Goal: Task Accomplishment & Management: Manage account settings

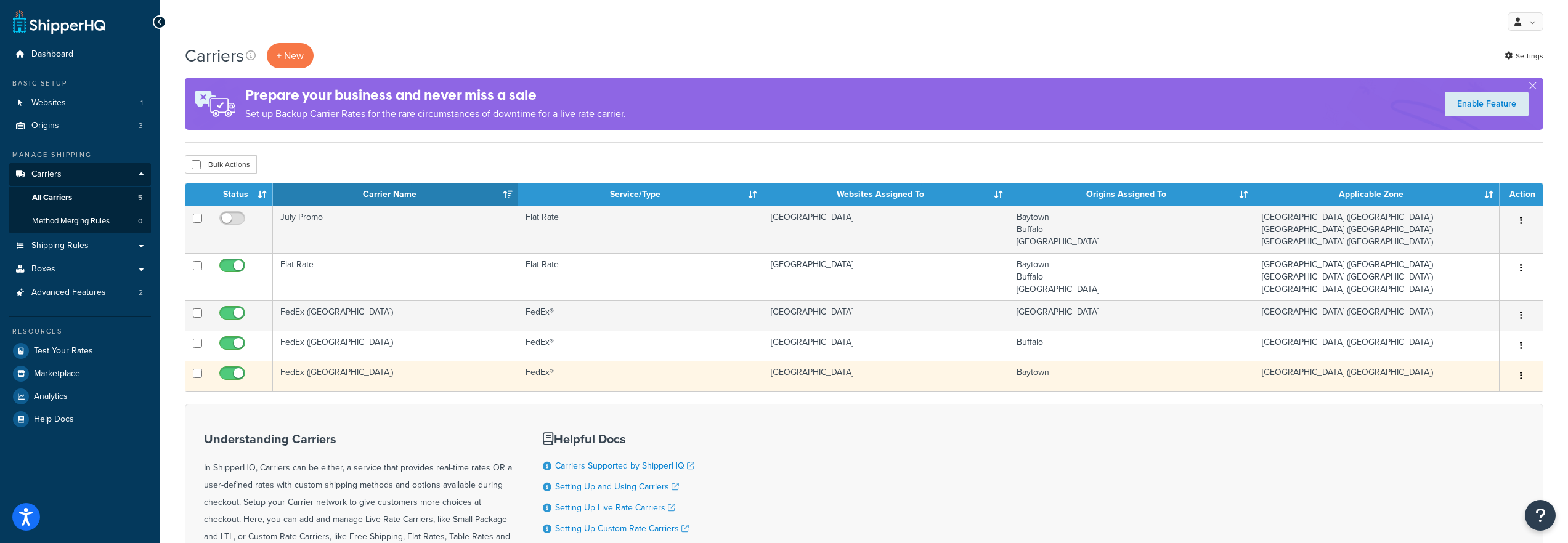
click at [368, 368] on td "FedEx ([GEOGRAPHIC_DATA])" at bounding box center [395, 376] width 246 height 30
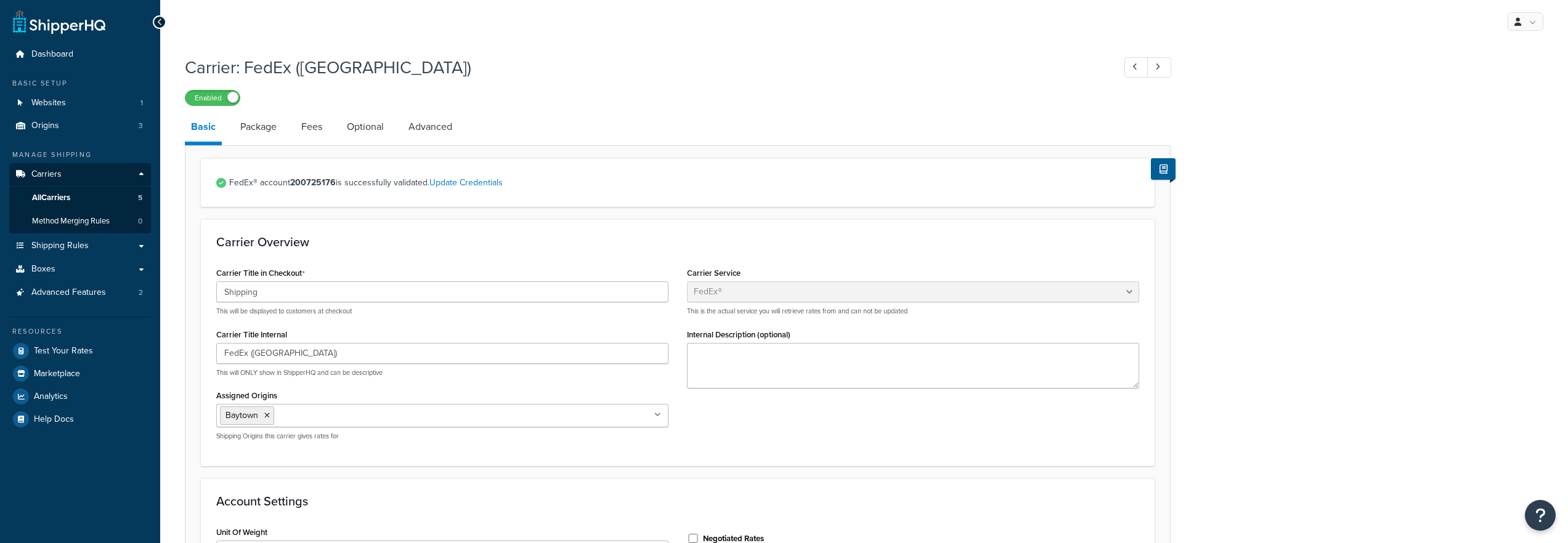
select select "fedEx"
select select "REGULAR_PICKUP"
select select "YOUR_PACKAGING"
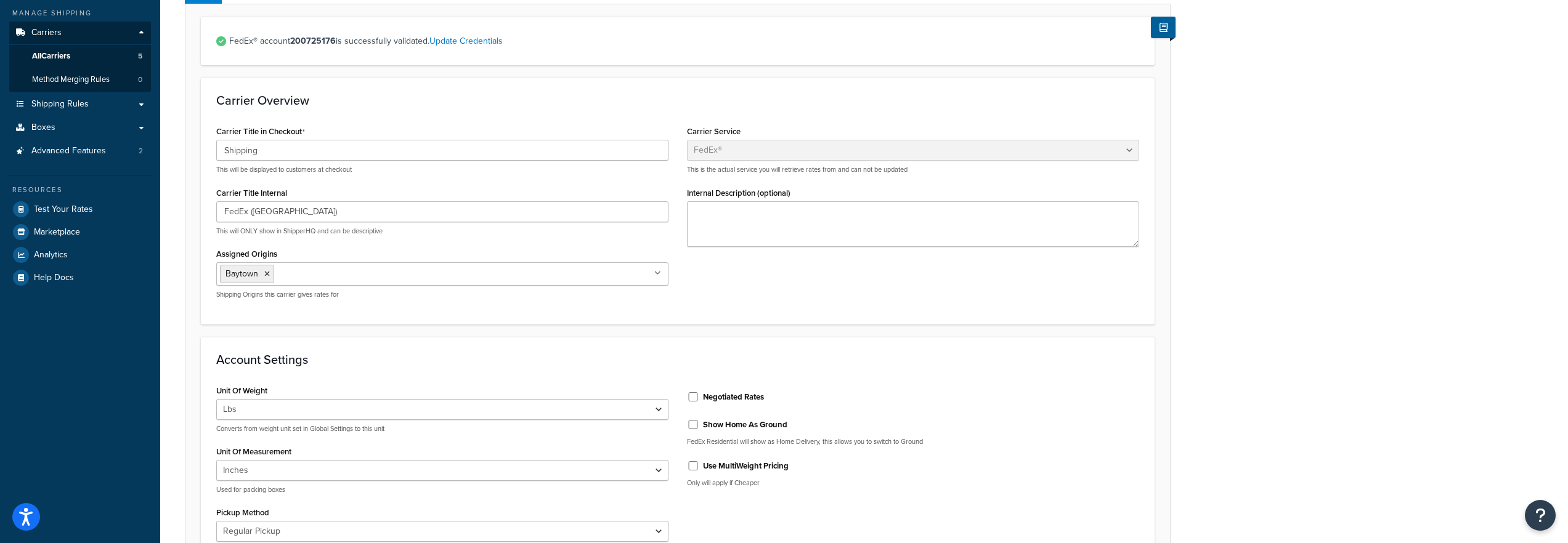
scroll to position [307, 0]
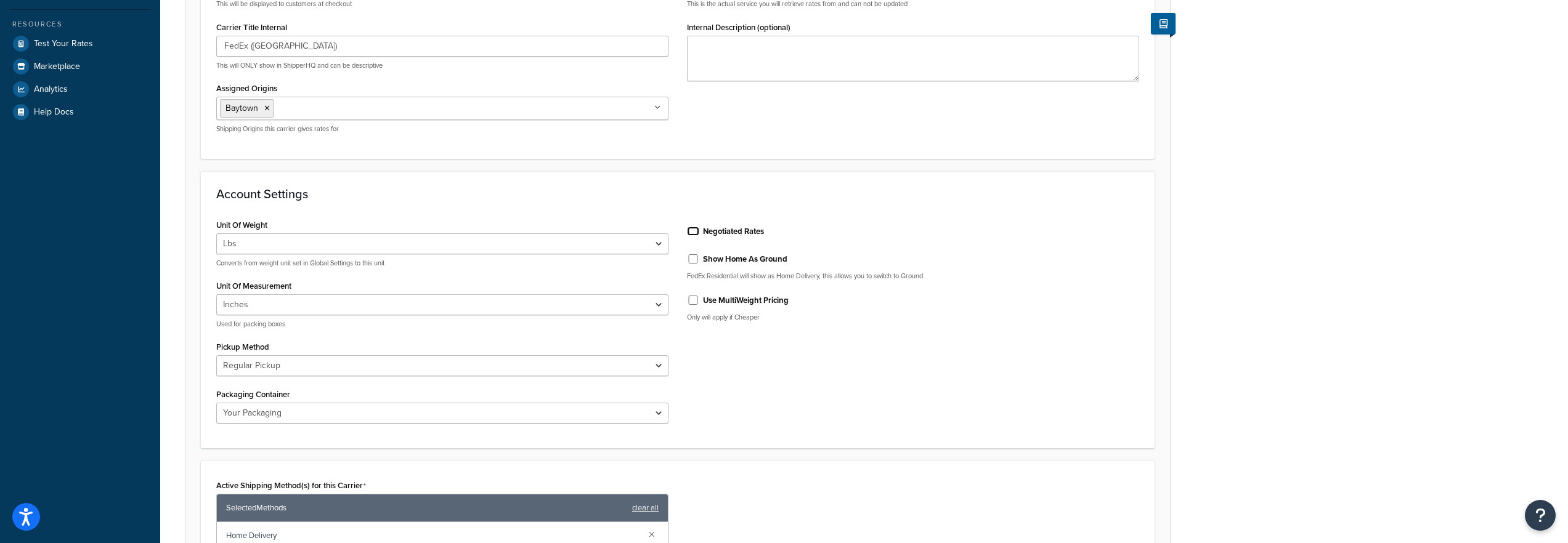
click at [691, 235] on input "Negotiated Rates" at bounding box center [692, 231] width 12 height 9
checkbox input "true"
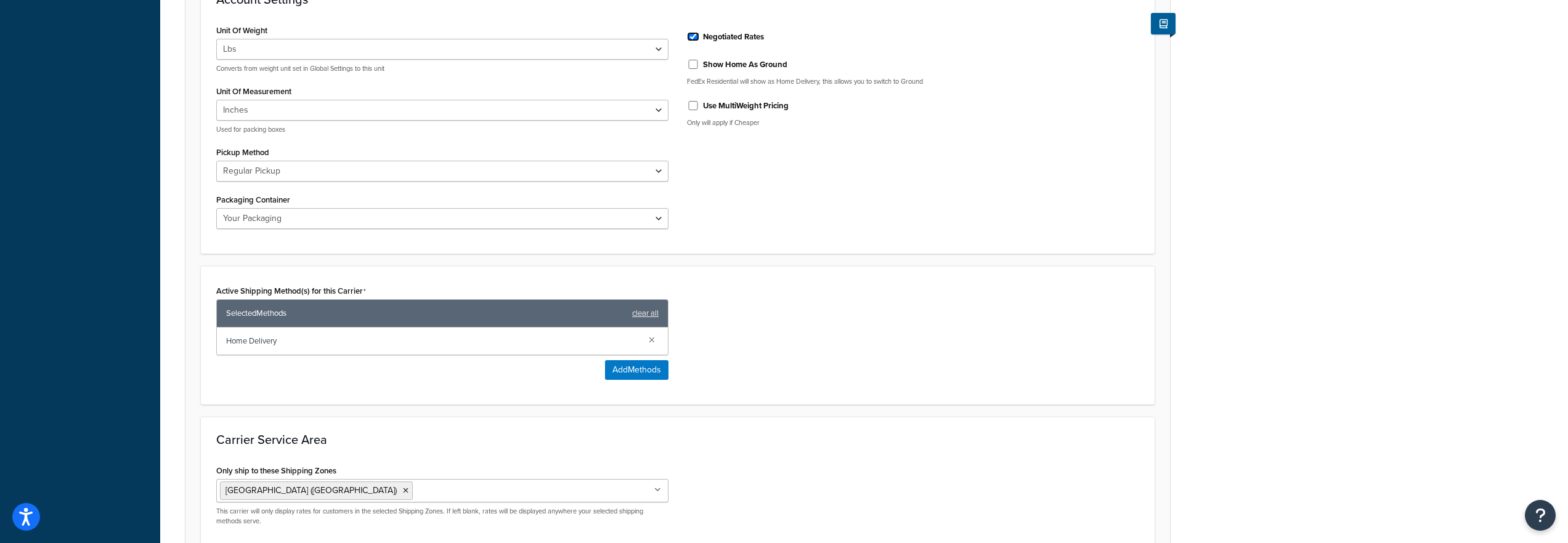
scroll to position [624, 0]
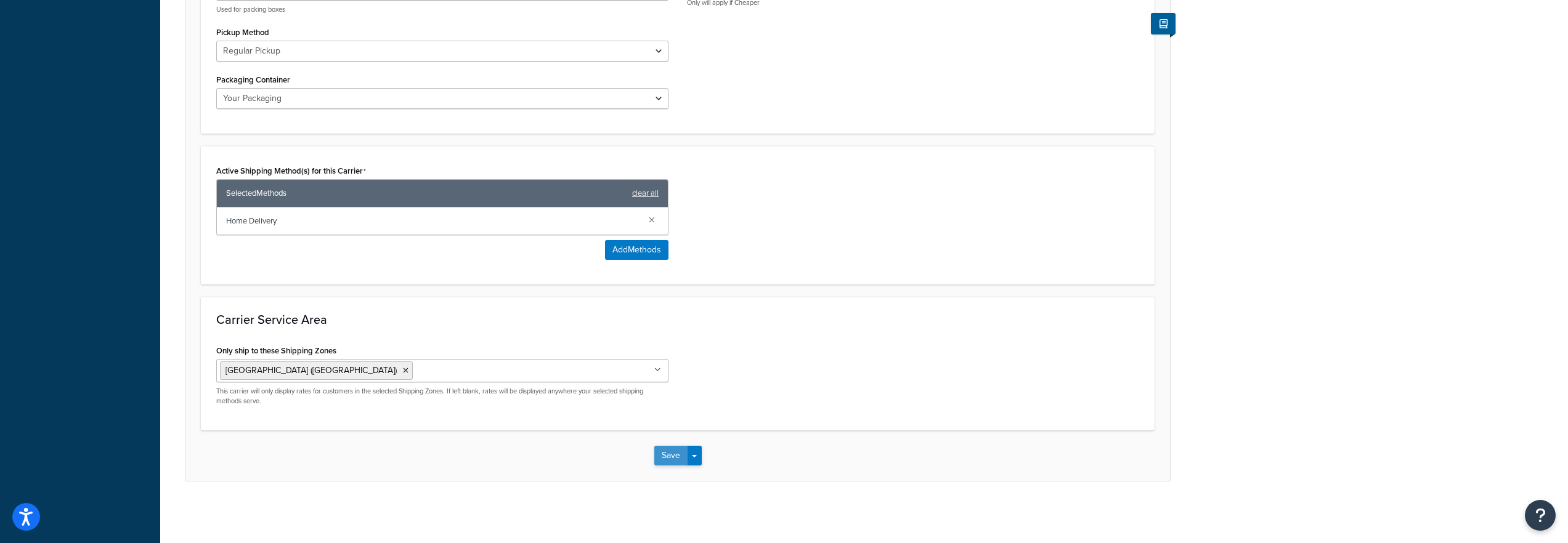
click at [657, 454] on button "Save" at bounding box center [671, 456] width 34 height 20
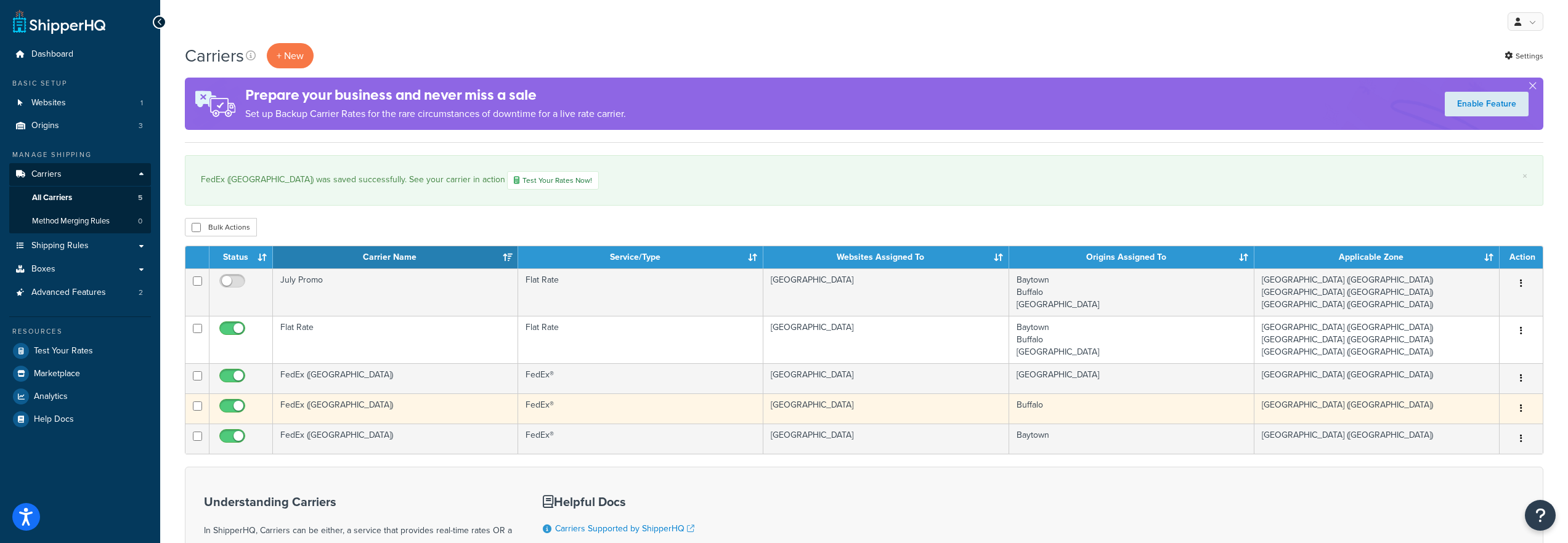
click at [327, 401] on td "FedEx ([GEOGRAPHIC_DATA])" at bounding box center [395, 408] width 246 height 30
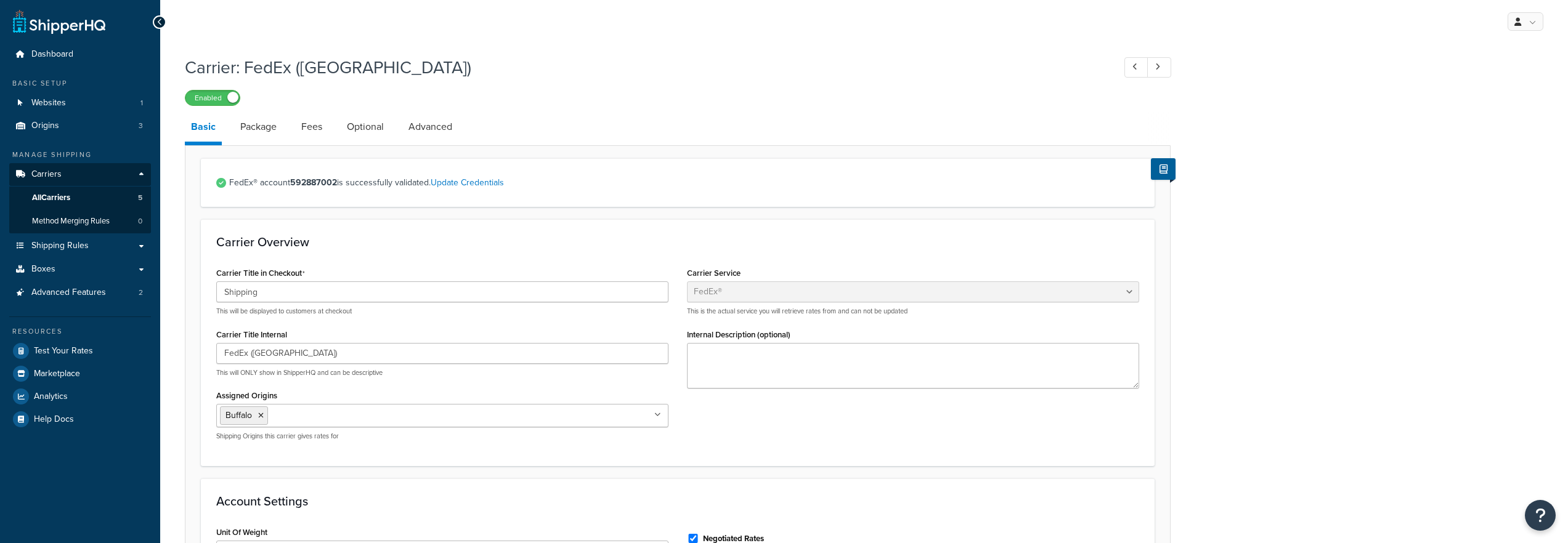
select select "fedEx"
select select "REGULAR_PICKUP"
select select "YOUR_PACKAGING"
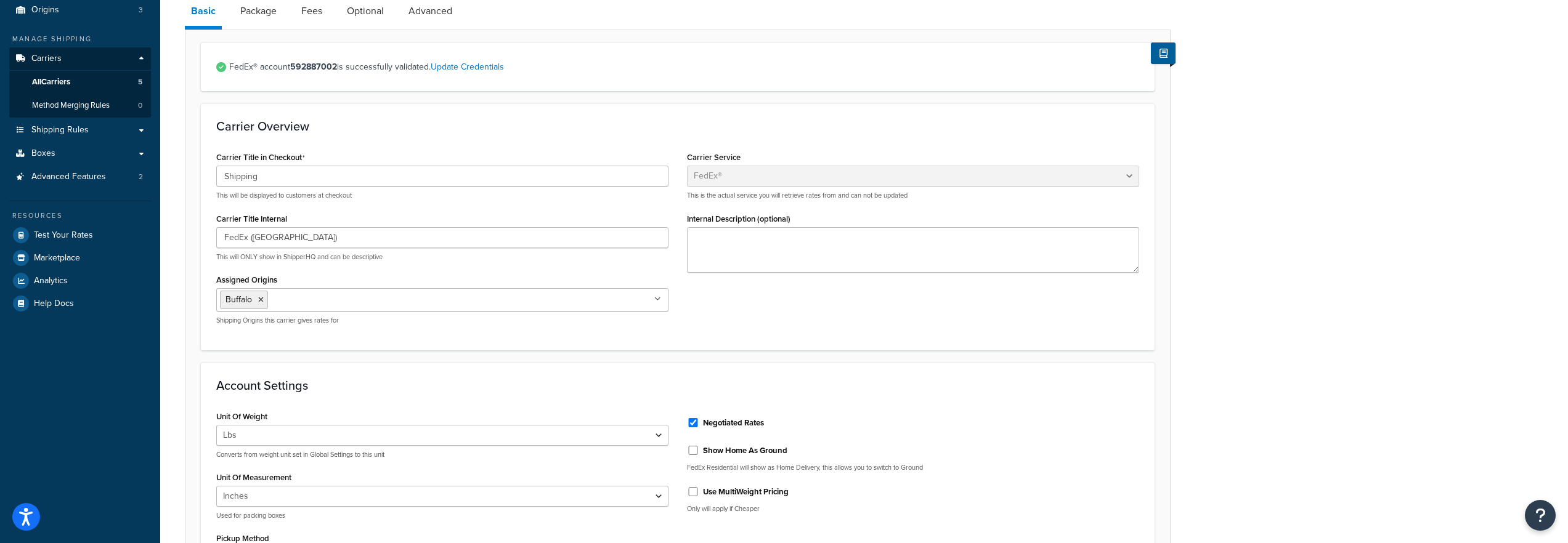
scroll to position [96, 0]
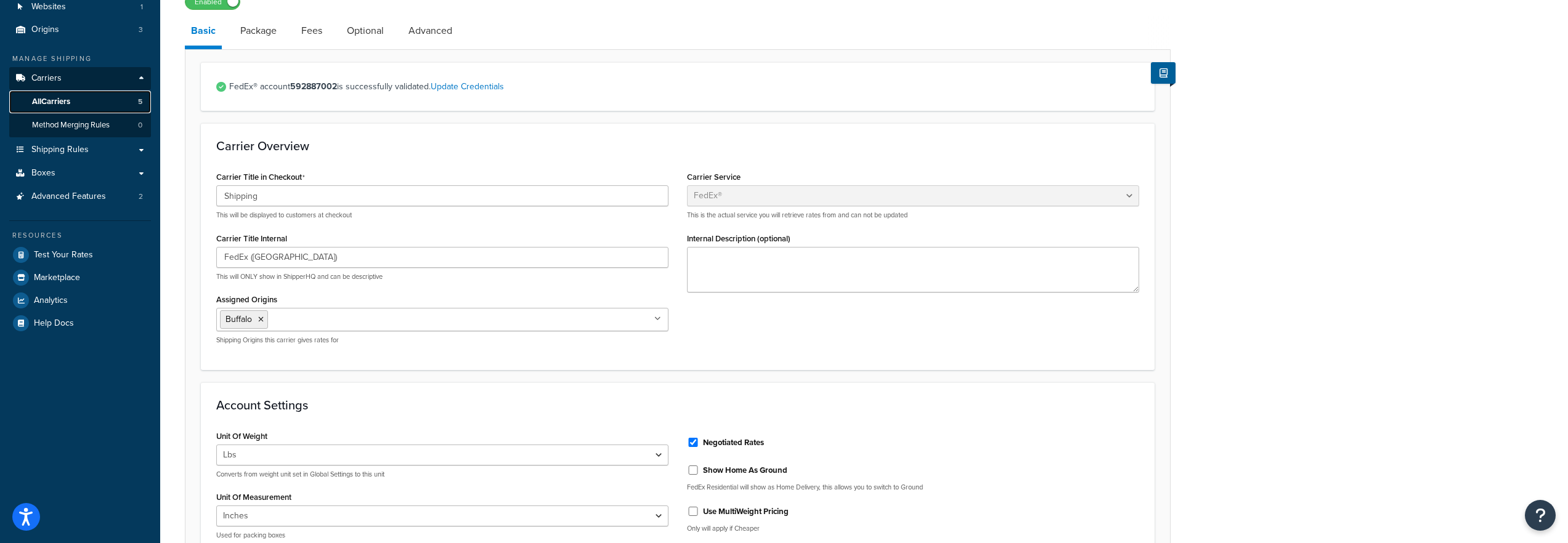
click at [79, 97] on link "All Carriers 5" at bounding box center [79, 101] width 142 height 23
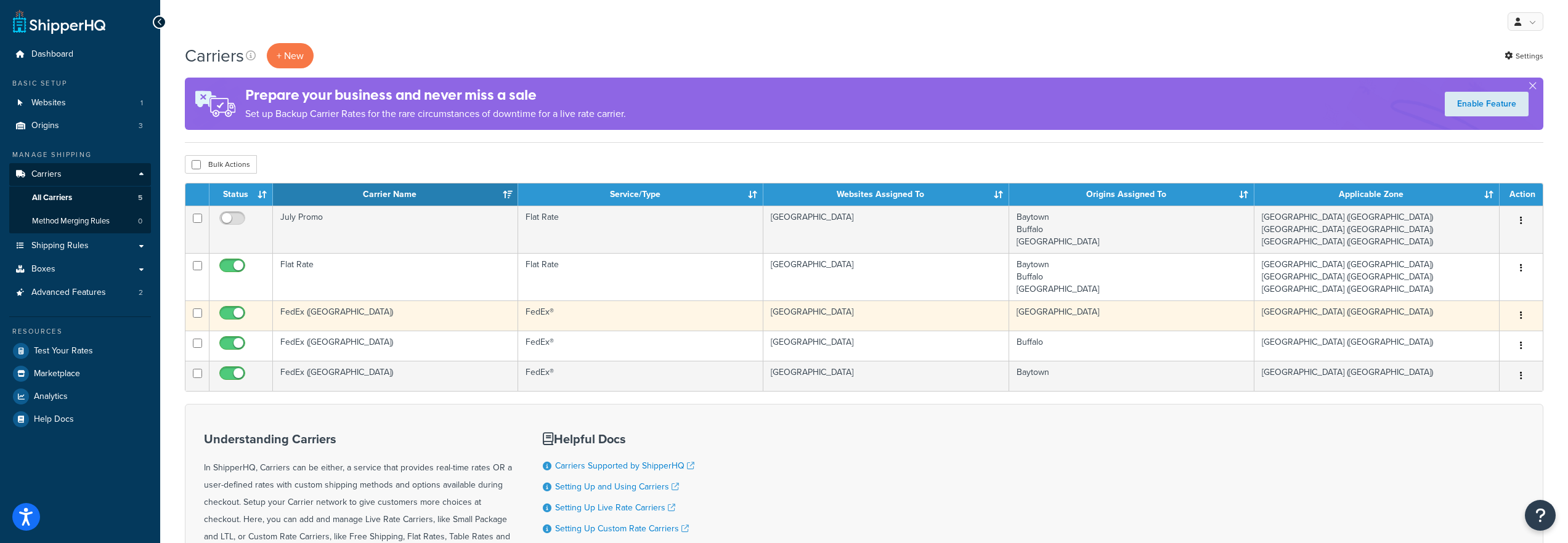
click at [336, 320] on td "FedEx ([GEOGRAPHIC_DATA])" at bounding box center [395, 315] width 246 height 30
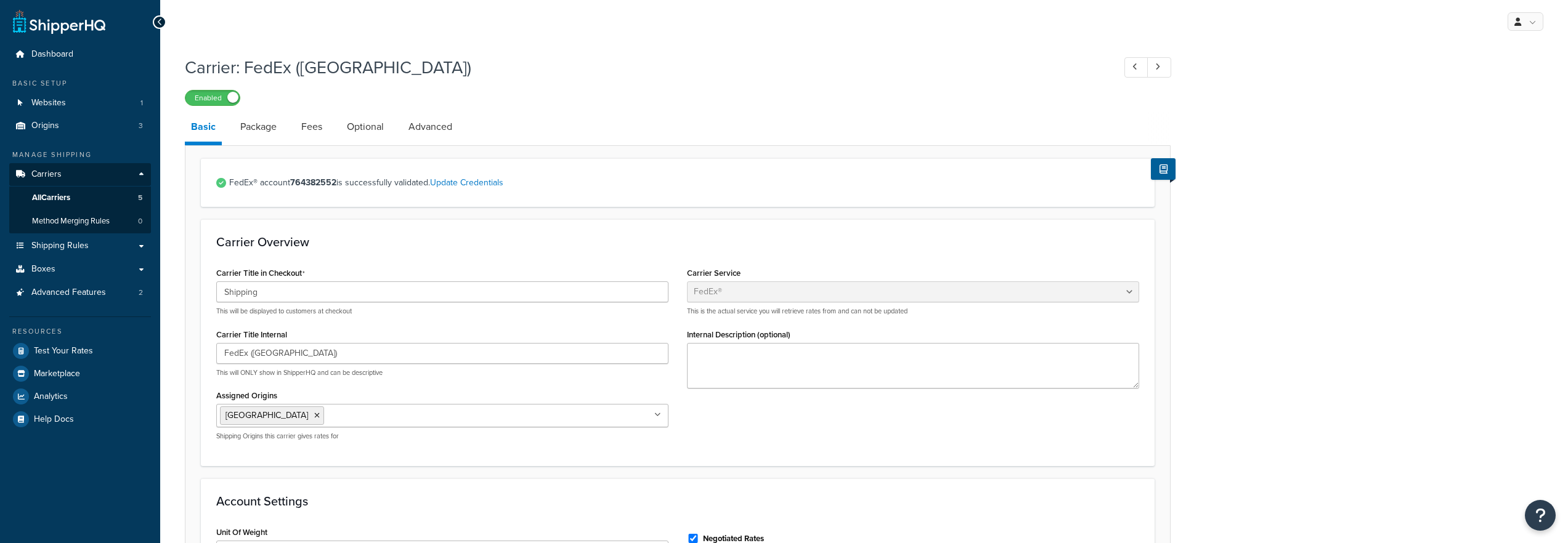
select select "fedEx"
select select "REGULAR_PICKUP"
select select "YOUR_PACKAGING"
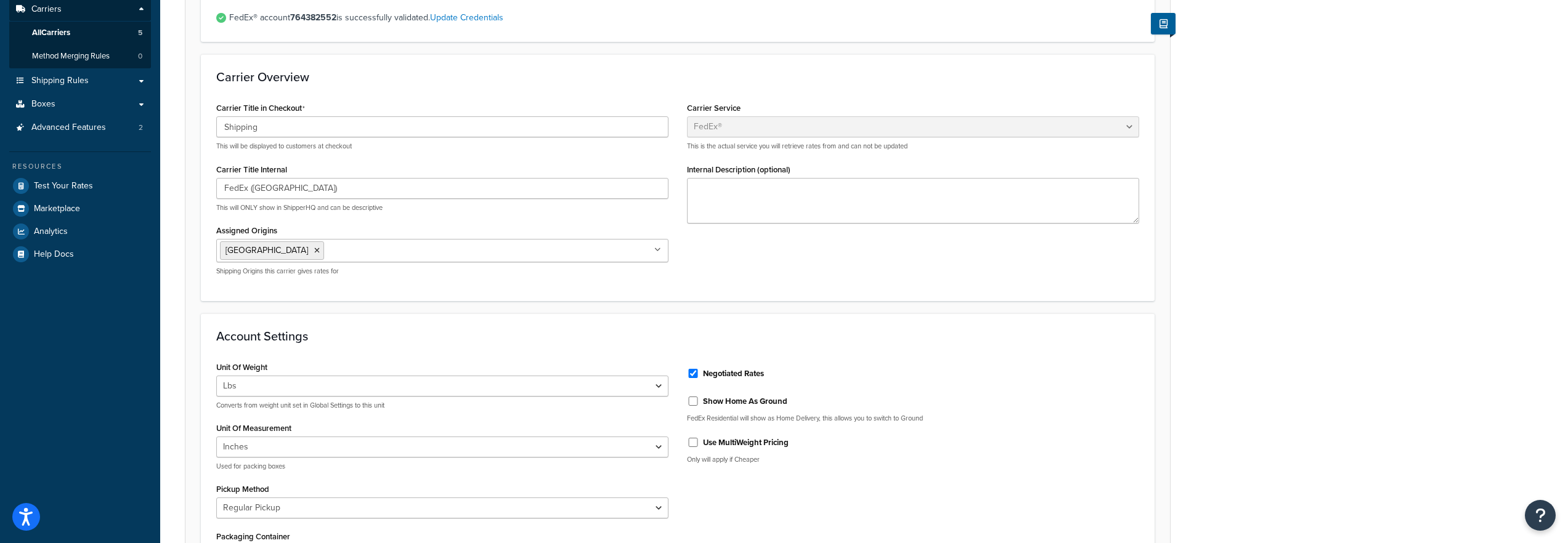
scroll to position [259, 0]
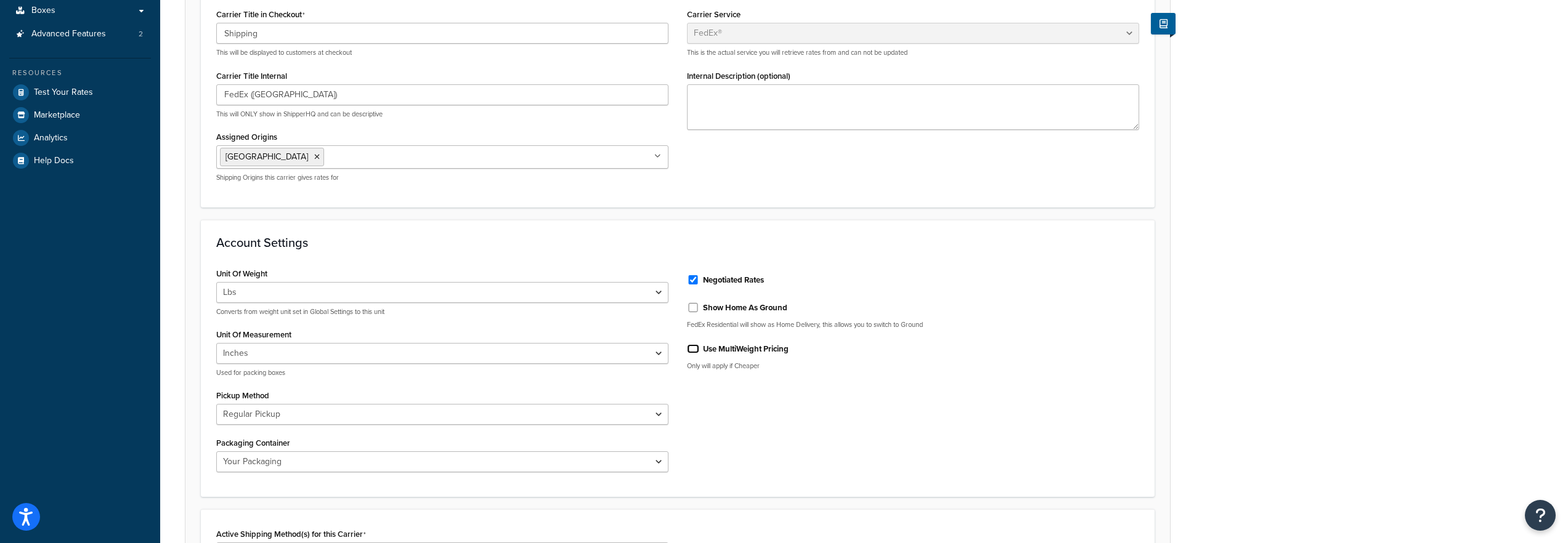
click at [696, 351] on input "Use MultiWeight Pricing" at bounding box center [692, 349] width 12 height 9
checkbox input "true"
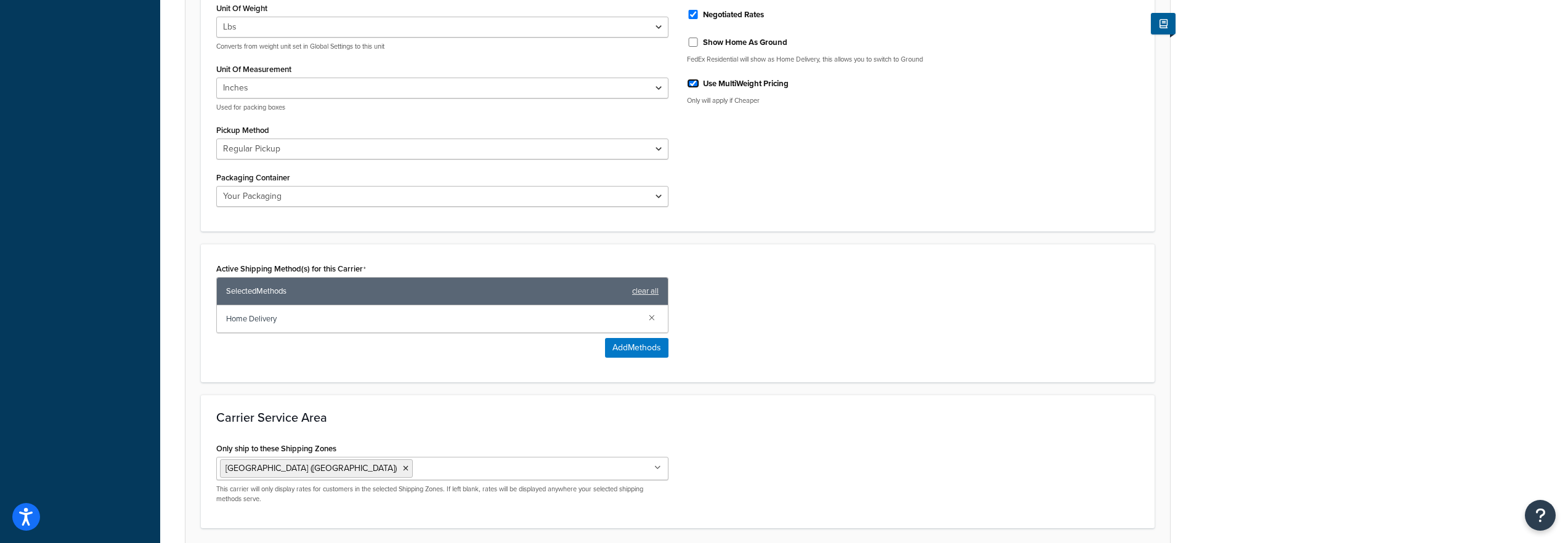
scroll to position [624, 0]
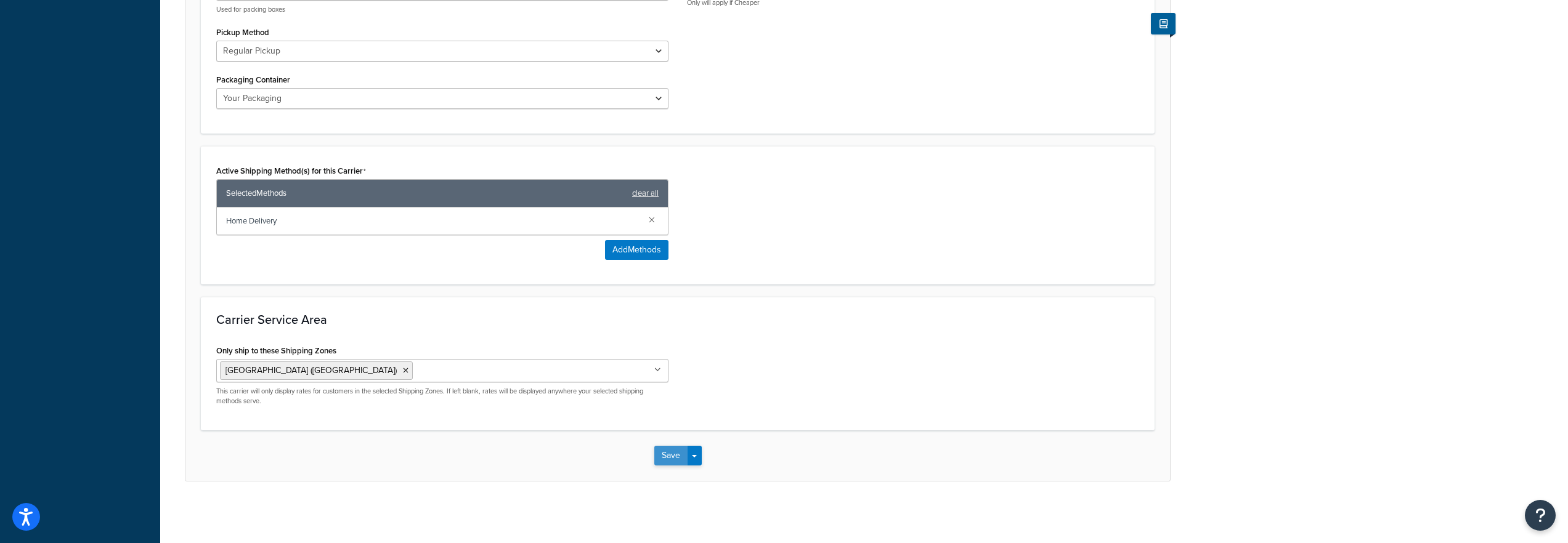
click at [659, 456] on button "Save" at bounding box center [671, 456] width 34 height 20
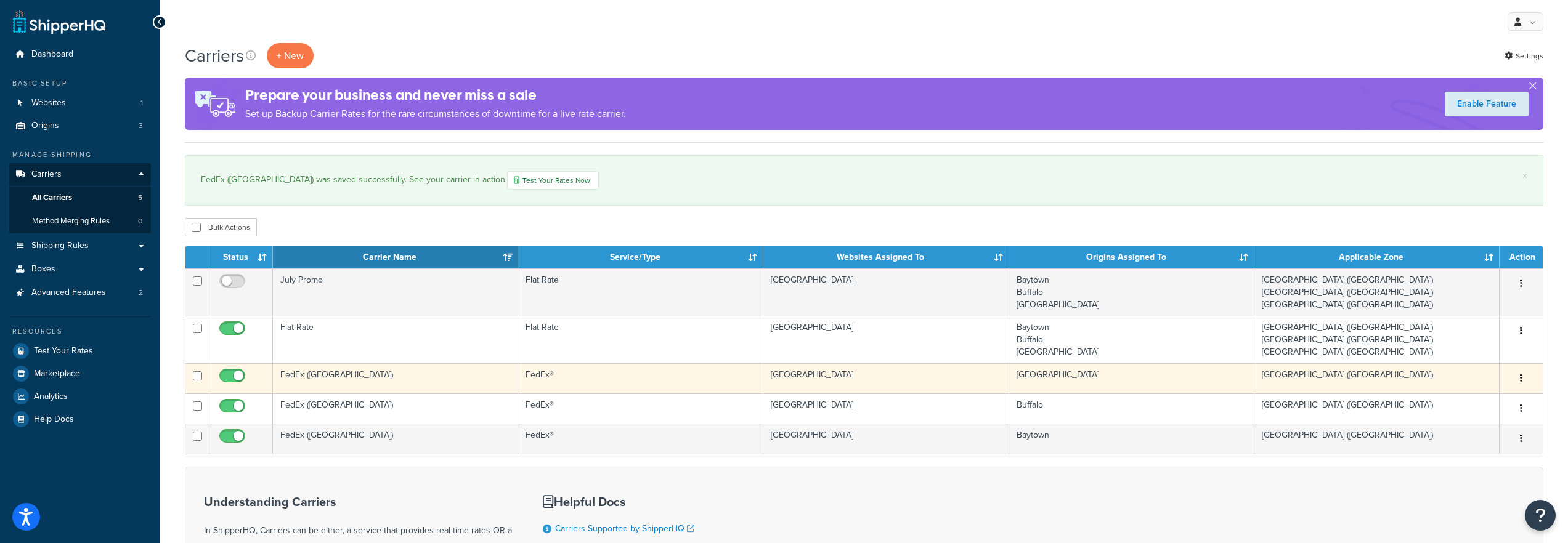
click at [335, 376] on td "FedEx ([GEOGRAPHIC_DATA])" at bounding box center [395, 379] width 246 height 30
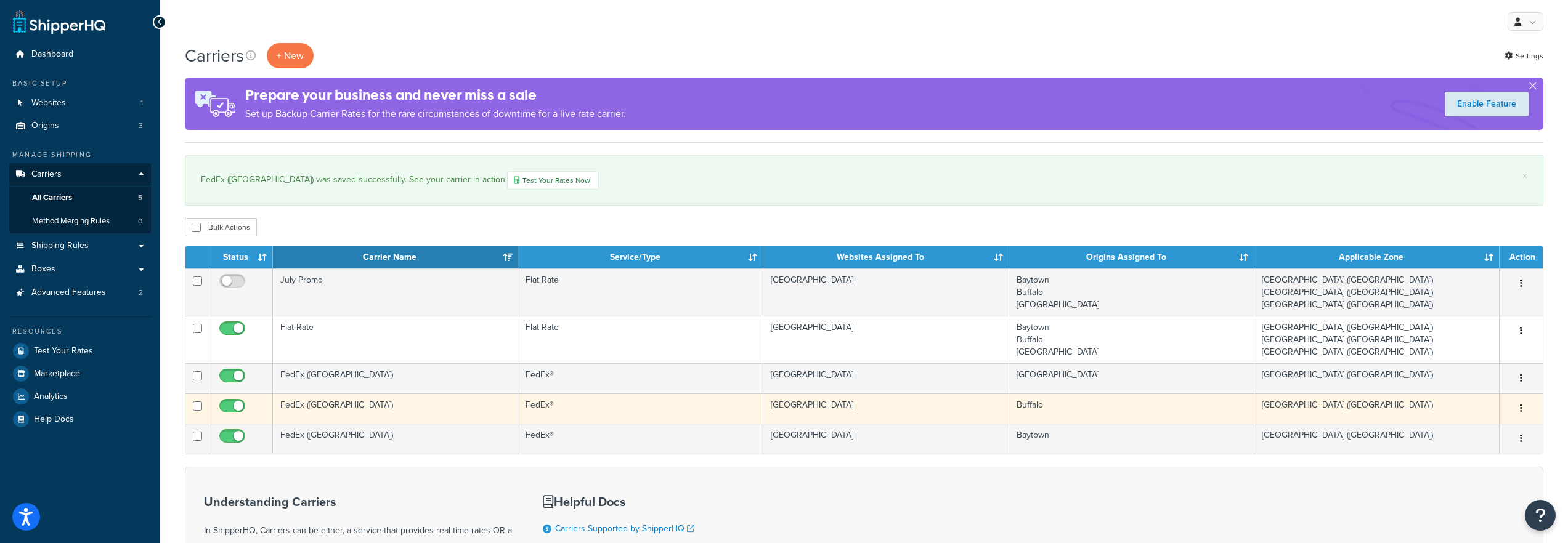
click at [334, 408] on td "FedEx (Buffalo)" at bounding box center [395, 408] width 246 height 30
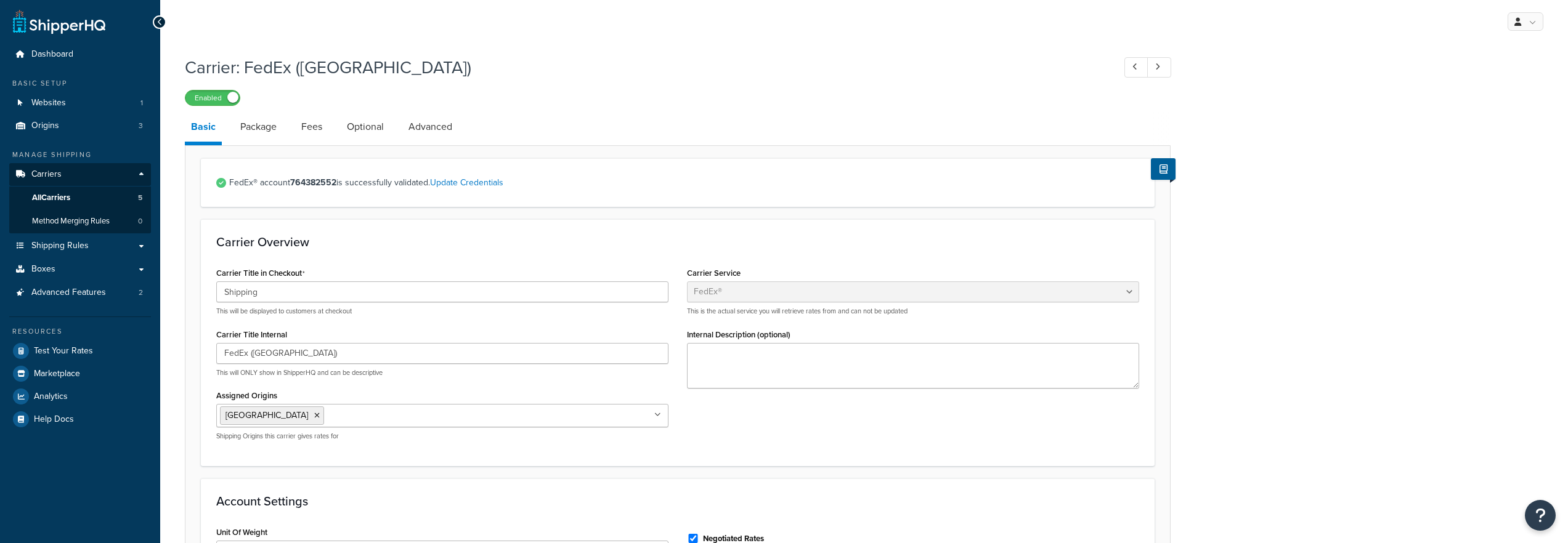
select select "fedEx"
select select "REGULAR_PICKUP"
select select "YOUR_PACKAGING"
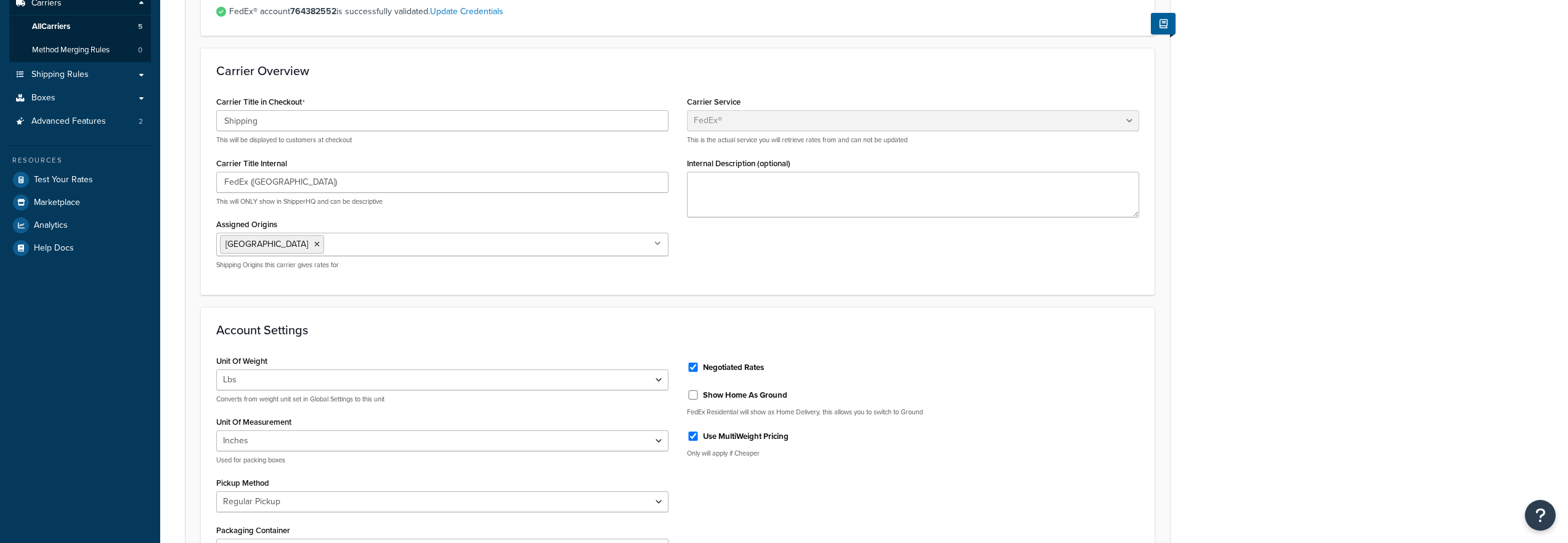
scroll to position [201, 0]
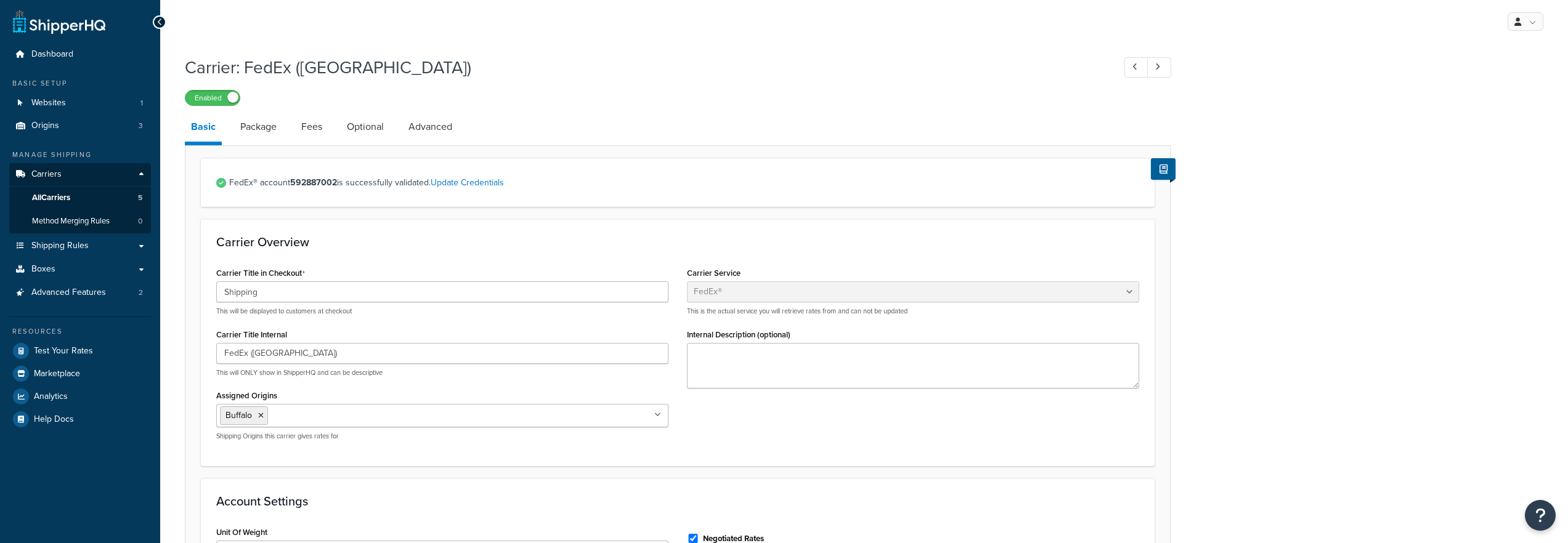
select select "fedEx"
select select "REGULAR_PICKUP"
select select "YOUR_PACKAGING"
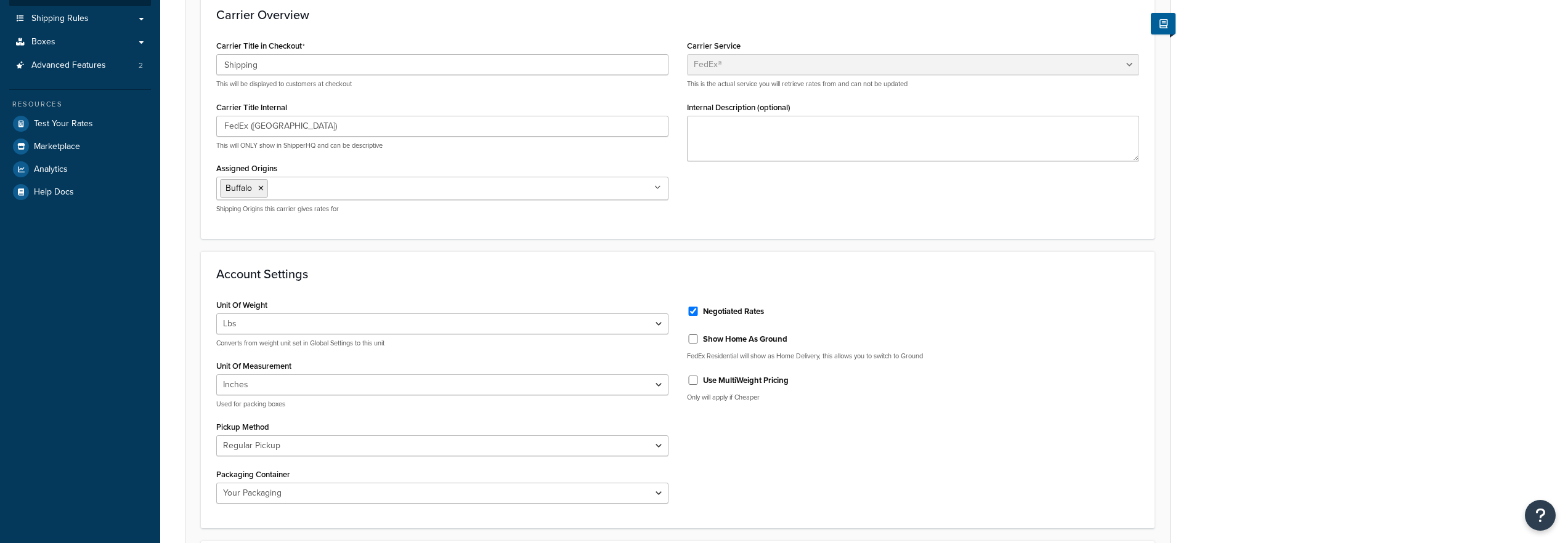
scroll to position [227, 0]
click at [736, 385] on label "Use MultiWeight Pricing" at bounding box center [746, 380] width 85 height 11
click at [699, 385] on input "Use MultiWeight Pricing" at bounding box center [692, 380] width 12 height 9
checkbox input "true"
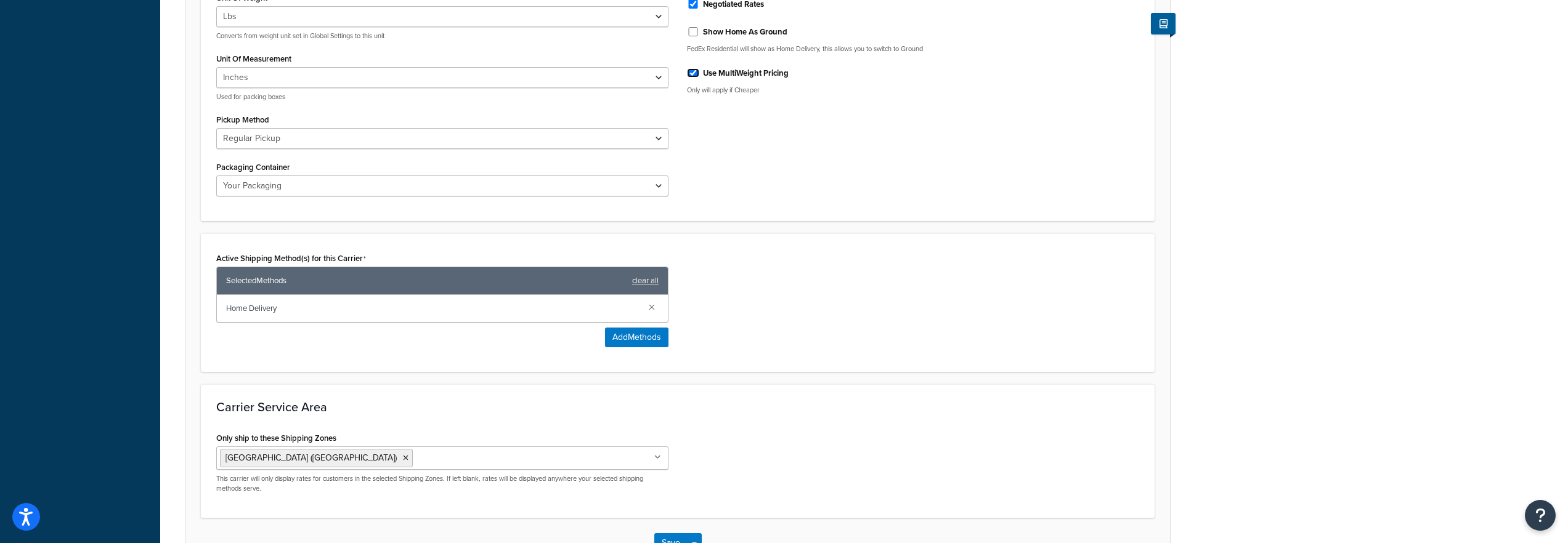
scroll to position [624, 0]
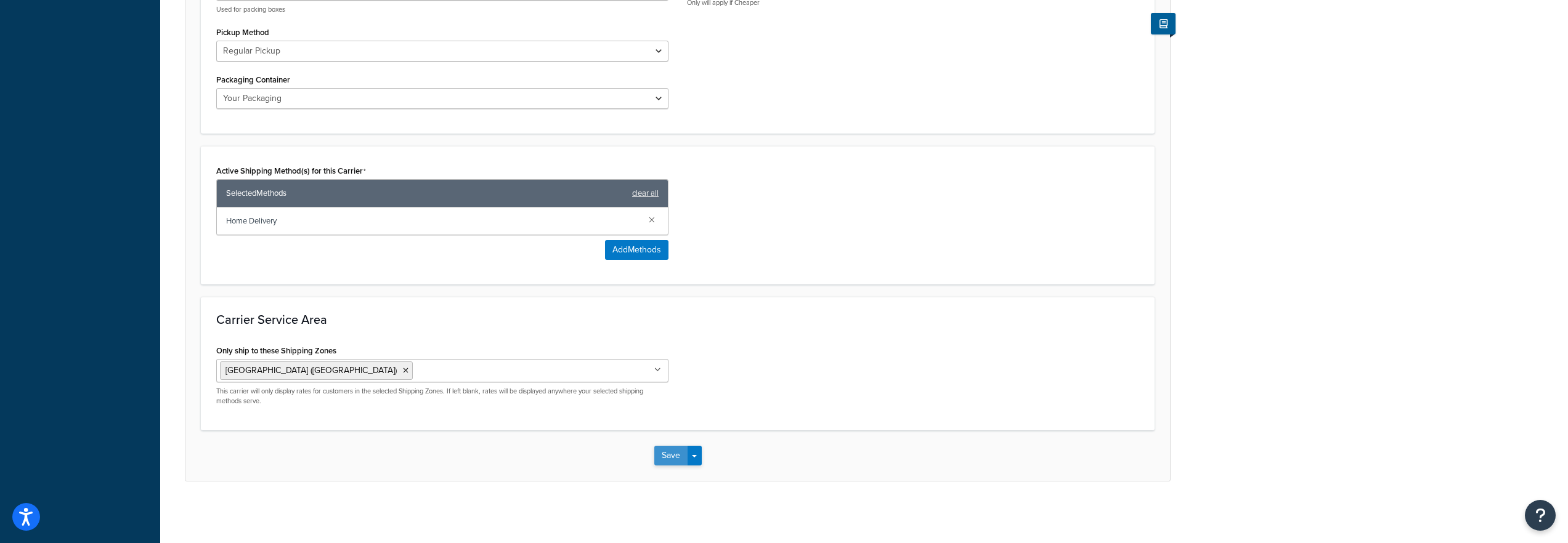
click at [665, 449] on button "Save" at bounding box center [671, 456] width 34 height 20
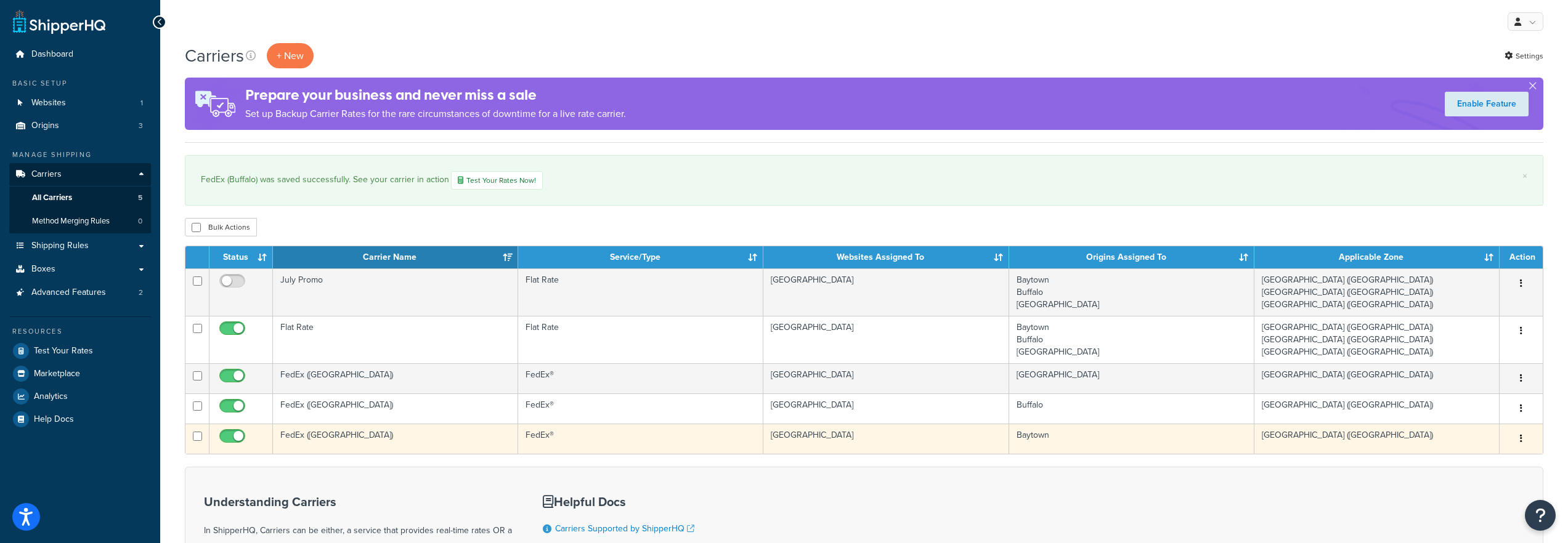
click at [360, 438] on td "FedEx ([GEOGRAPHIC_DATA])" at bounding box center [395, 439] width 246 height 30
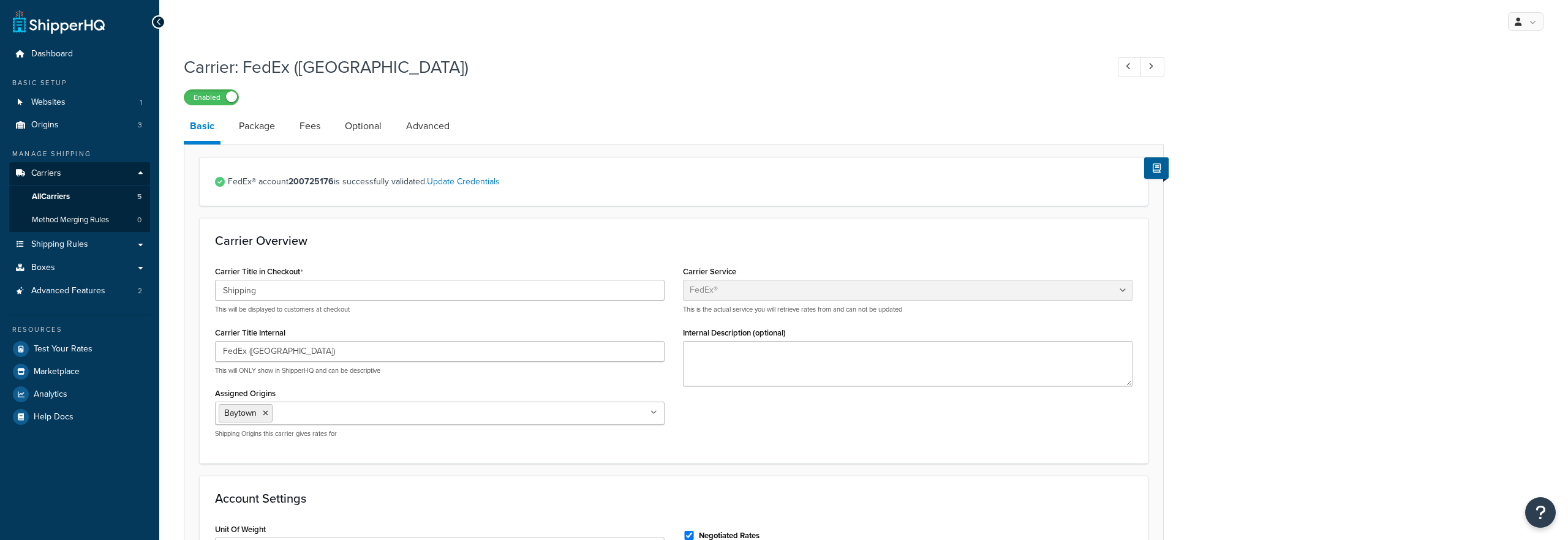
select select "fedEx"
select select "REGULAR_PICKUP"
select select "YOUR_PACKAGING"
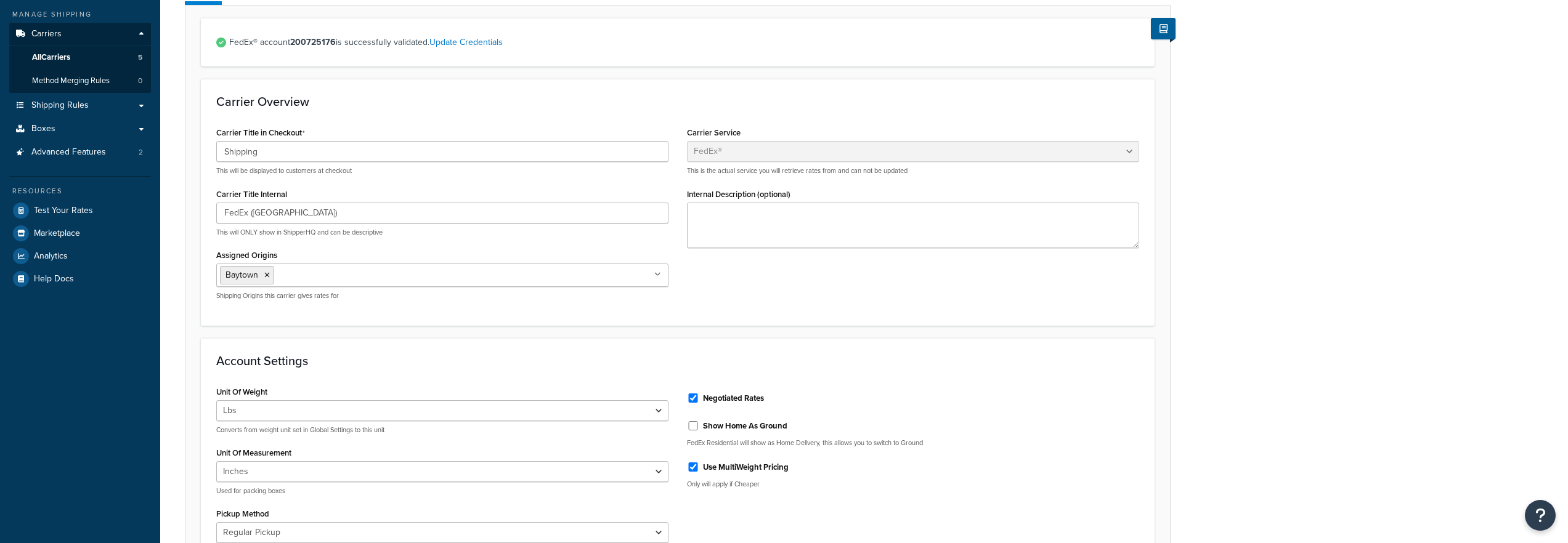
scroll to position [217, 0]
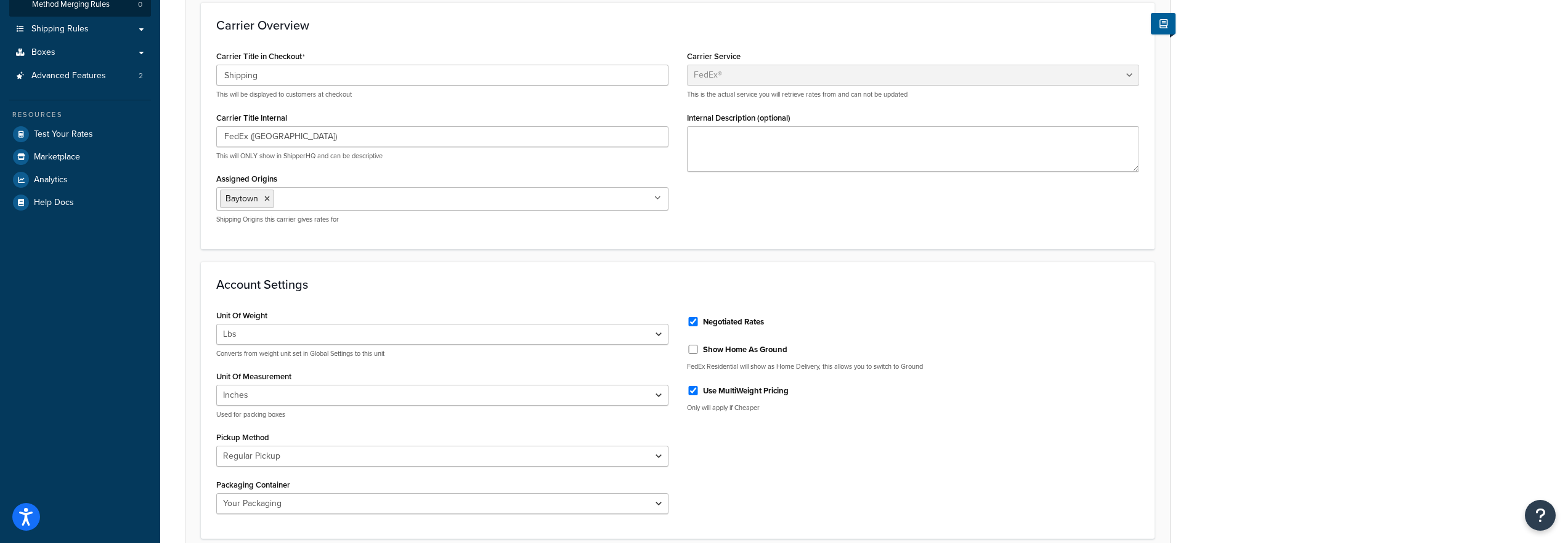
click at [734, 356] on label "Show Home As Ground" at bounding box center [745, 350] width 84 height 11
click at [699, 355] on input "Show Home As Ground" at bounding box center [692, 349] width 12 height 9
checkbox input "true"
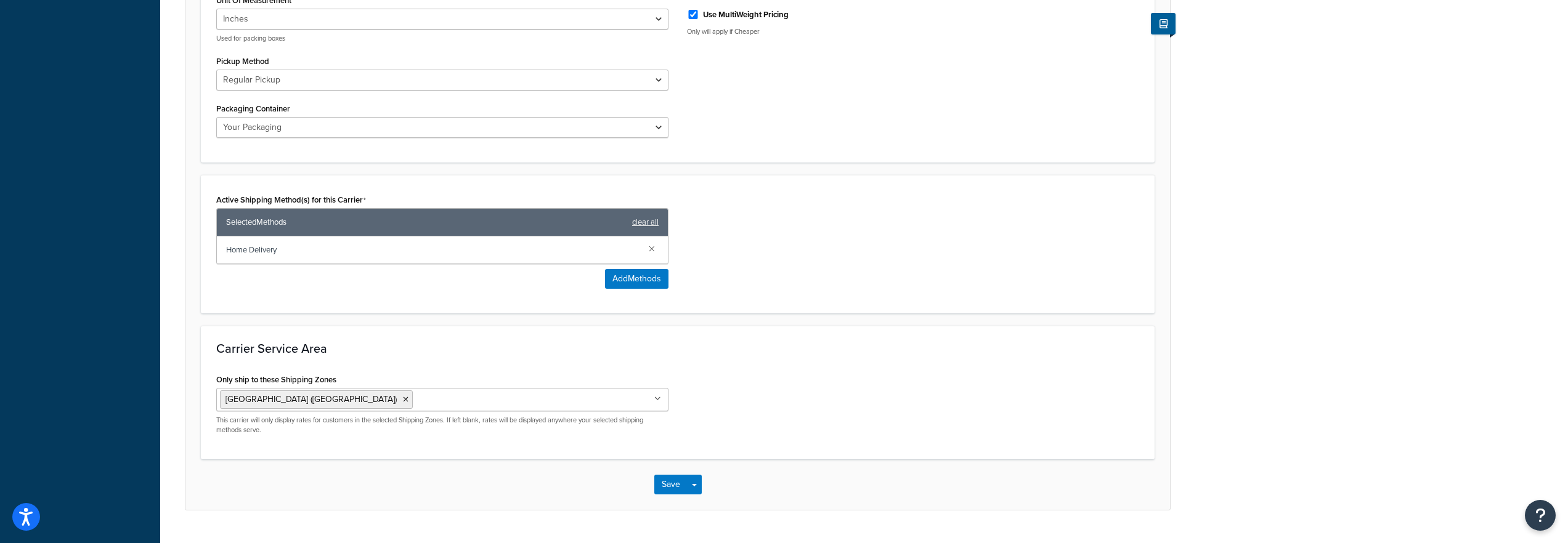
scroll to position [624, 0]
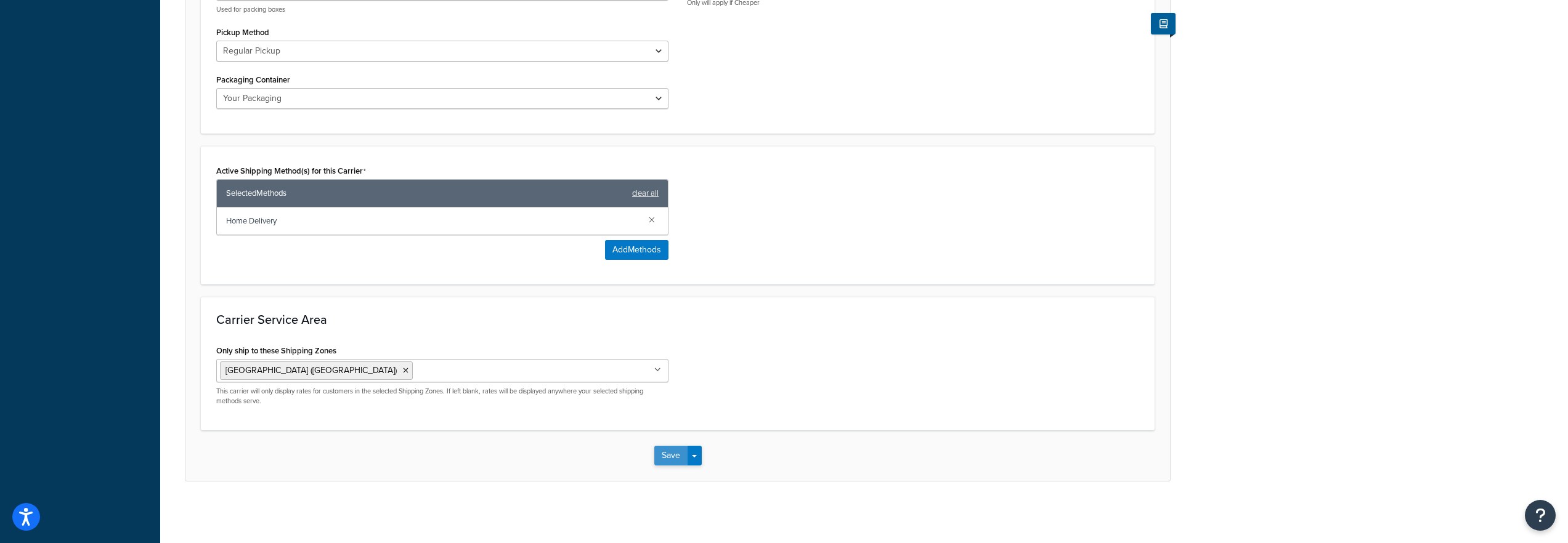
click at [659, 454] on button "Save" at bounding box center [671, 456] width 34 height 20
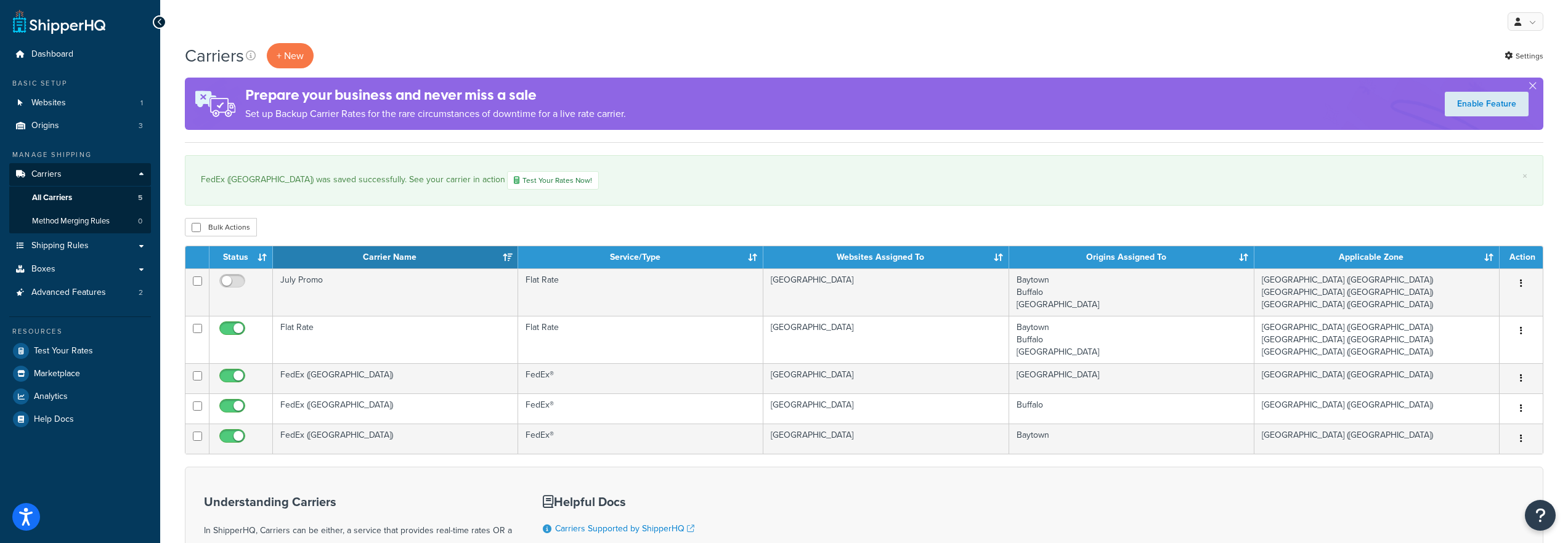
click at [399, 412] on td "FedEx ([GEOGRAPHIC_DATA])" at bounding box center [395, 408] width 246 height 30
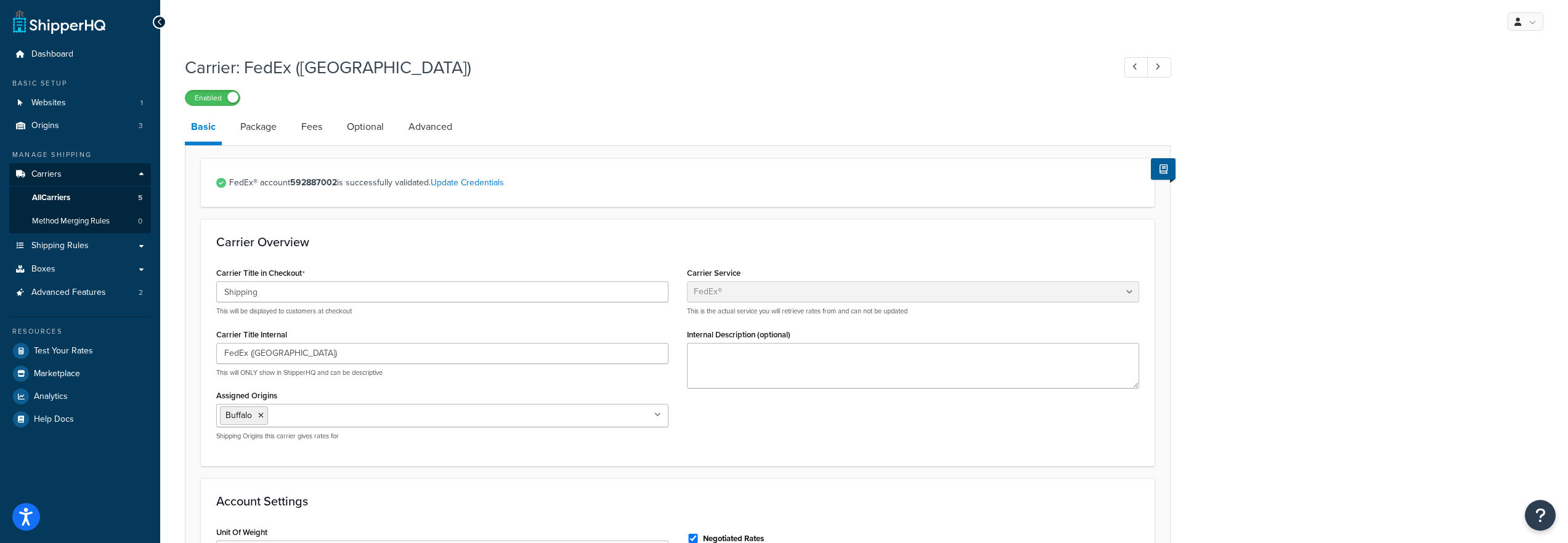
select select "fedEx"
select select "REGULAR_PICKUP"
select select "YOUR_PACKAGING"
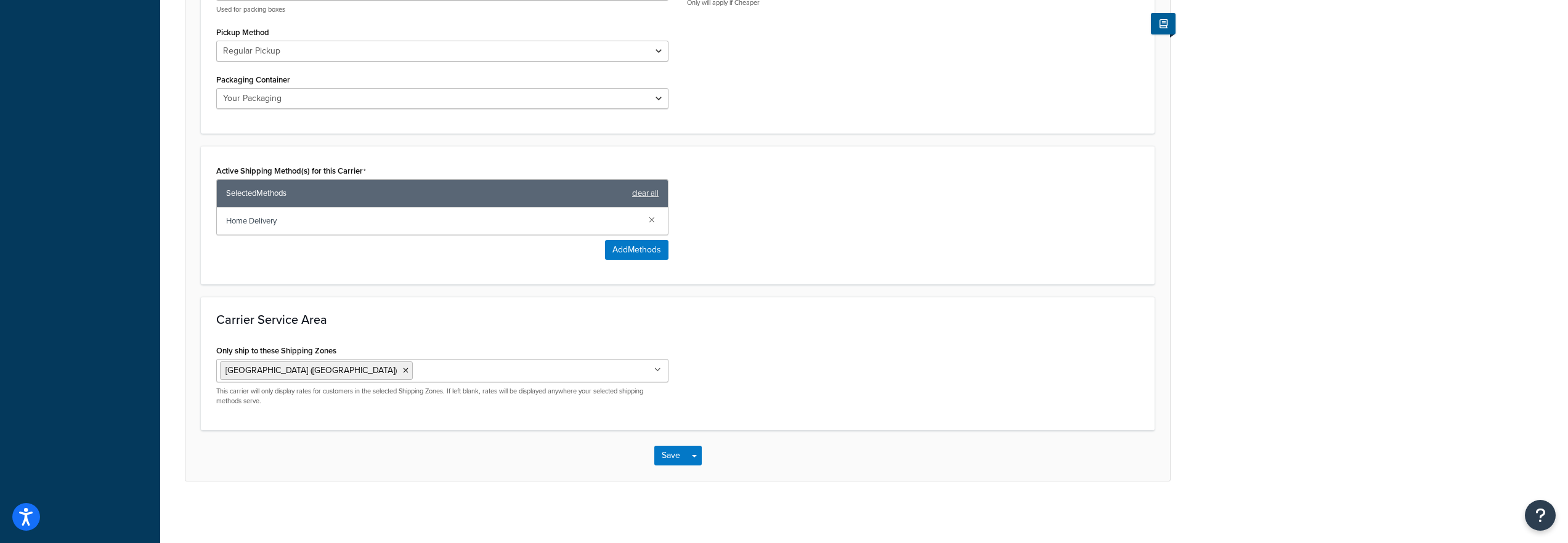
click at [658, 453] on button "Save" at bounding box center [671, 456] width 34 height 20
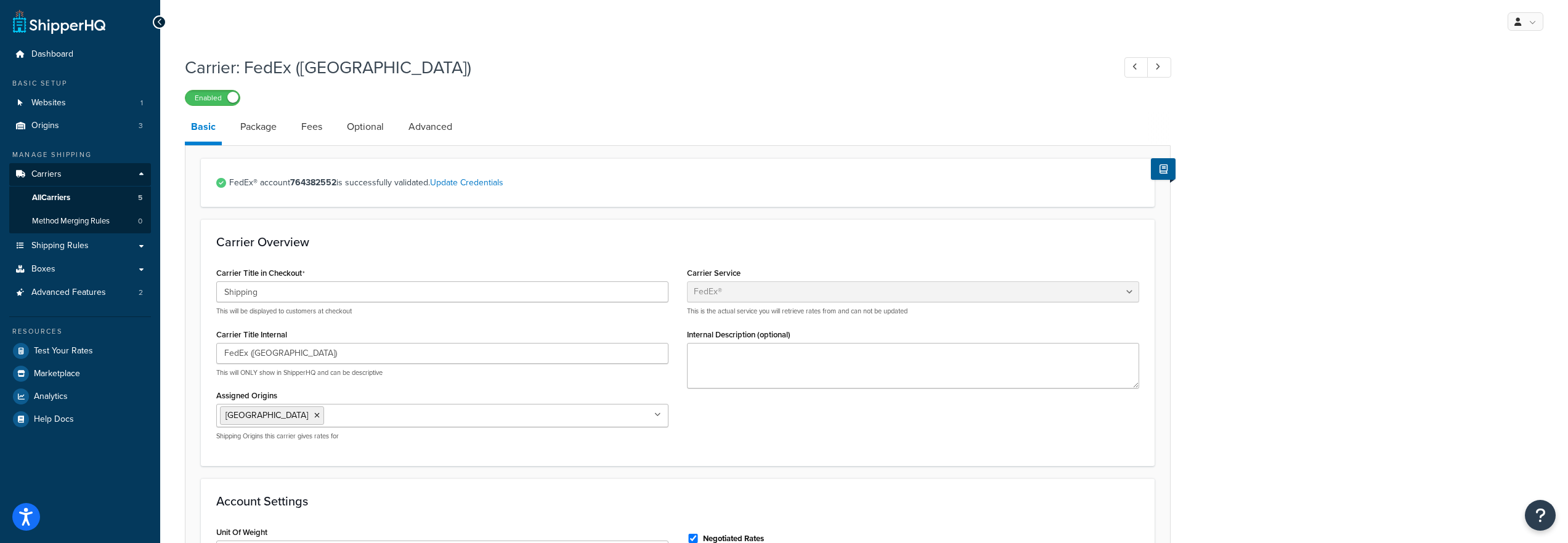
select select "fedEx"
select select "REGULAR_PICKUP"
select select "YOUR_PACKAGING"
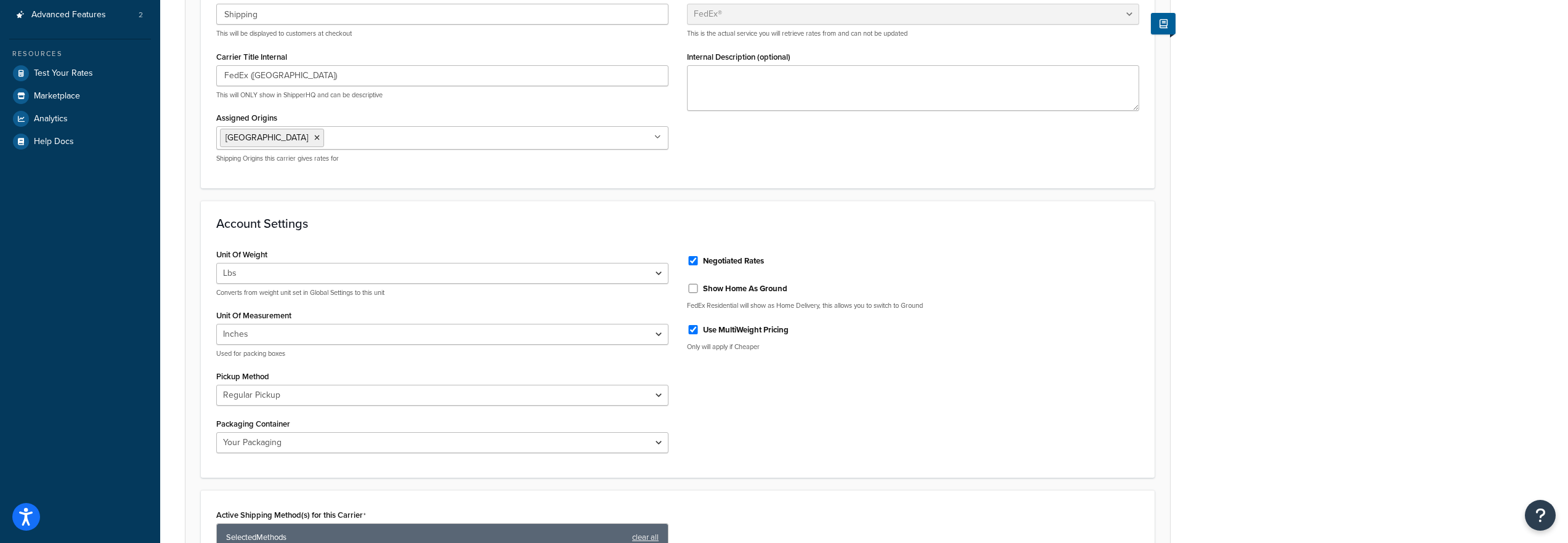
click at [752, 294] on label "Show Home As Ground" at bounding box center [745, 288] width 84 height 11
click at [699, 293] on input "Show Home As Ground" at bounding box center [692, 288] width 12 height 9
checkbox input "true"
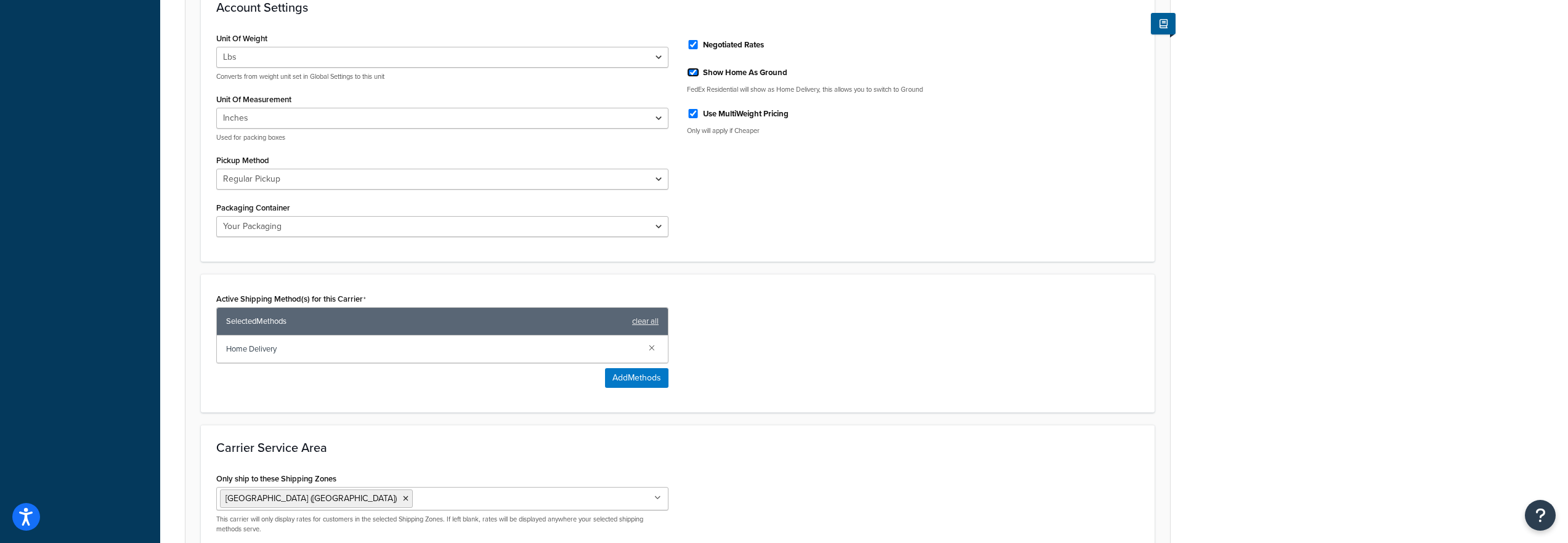
scroll to position [624, 0]
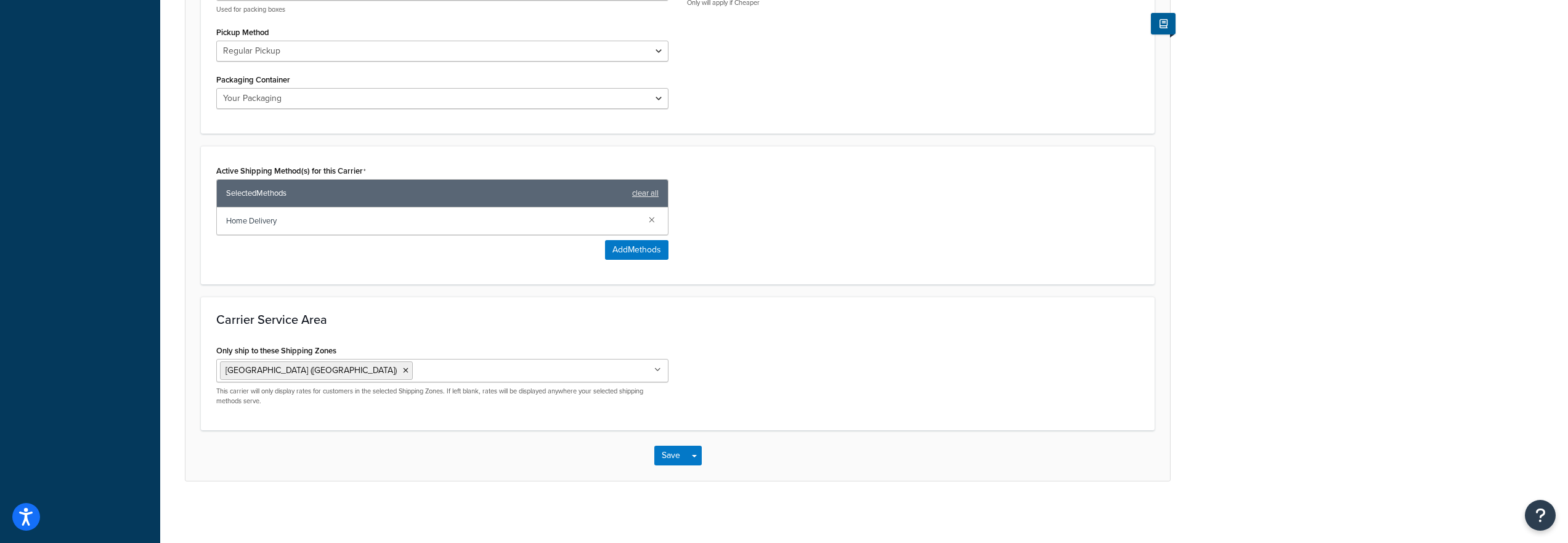
click at [650, 462] on div "Save Save Dropdown Save and Edit" at bounding box center [678, 456] width 985 height 51
click at [658, 459] on button "Save" at bounding box center [671, 456] width 34 height 20
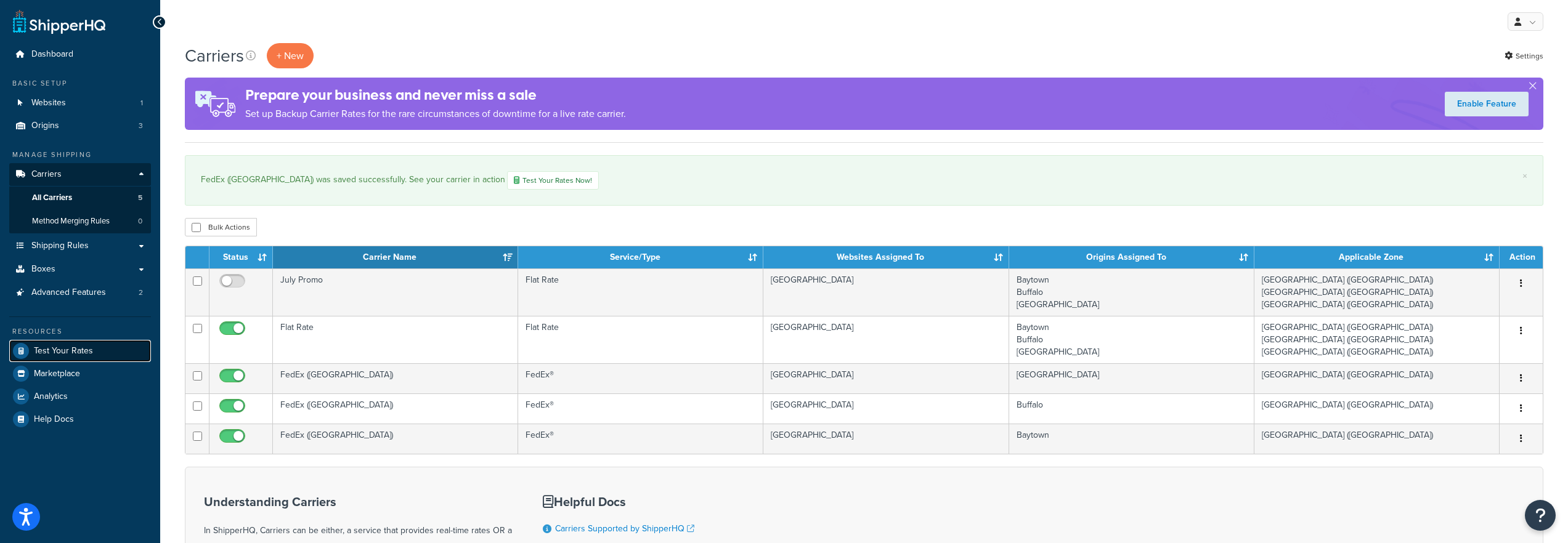
click at [80, 348] on span "Test Your Rates" at bounding box center [63, 351] width 59 height 11
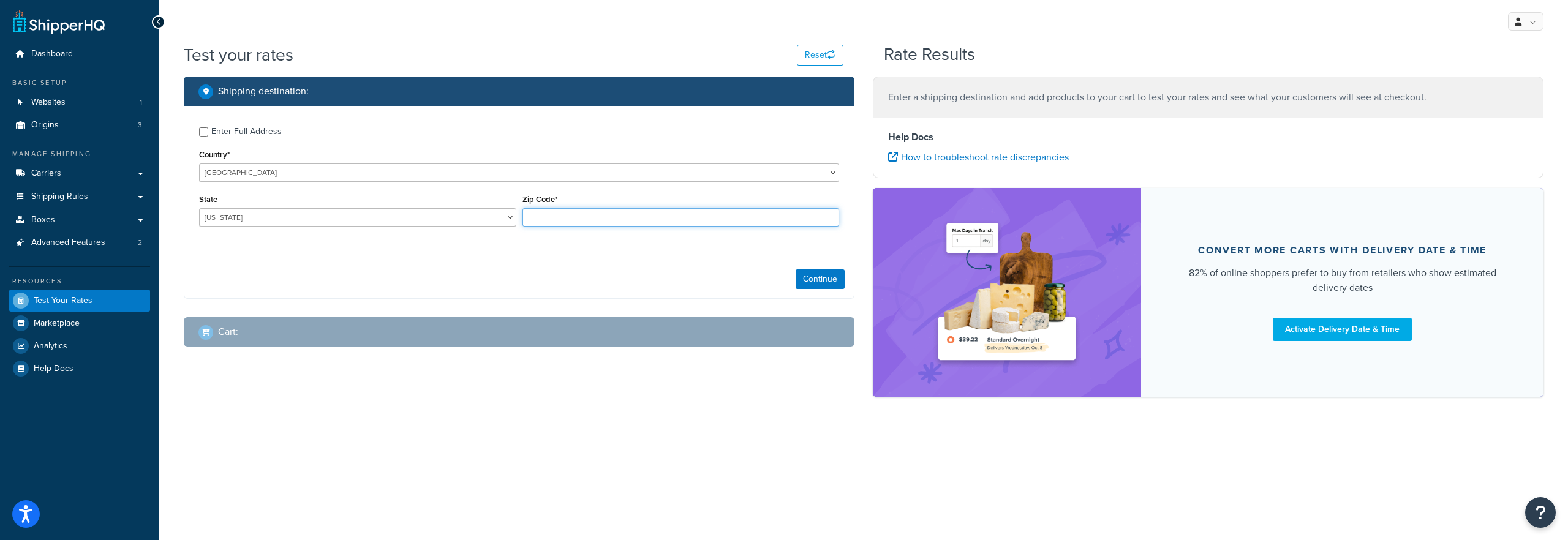
click at [568, 222] on input "Zip Code*" at bounding box center [681, 217] width 317 height 19
